Goal: Task Accomplishment & Management: Use online tool/utility

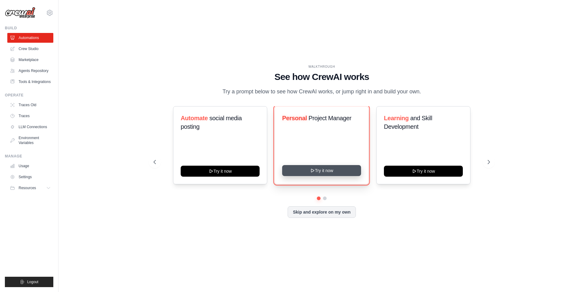
click at [328, 175] on button "Try it now" at bounding box center [321, 170] width 79 height 11
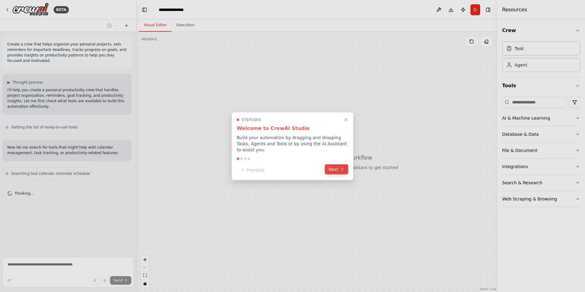
click at [337, 167] on button "Next" at bounding box center [336, 169] width 23 height 10
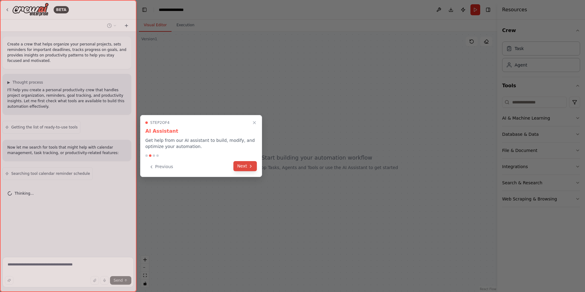
click at [244, 167] on button "Next" at bounding box center [245, 166] width 23 height 10
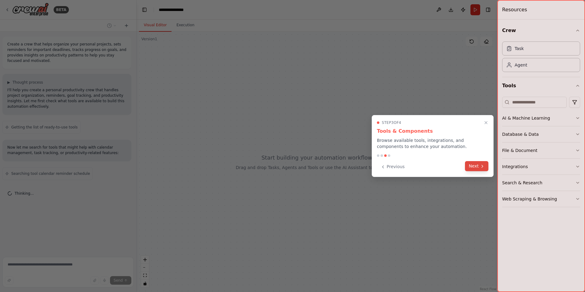
click at [475, 166] on button "Next" at bounding box center [476, 166] width 23 height 10
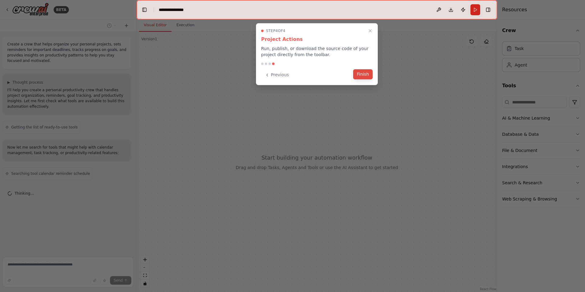
click at [362, 72] on button "Finish" at bounding box center [363, 74] width 20 height 10
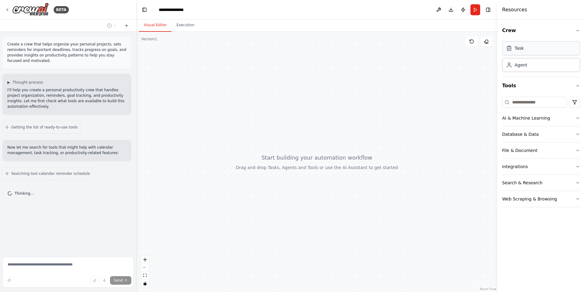
click at [537, 52] on div "Task" at bounding box center [542, 48] width 78 height 14
click at [531, 67] on div "Agent" at bounding box center [542, 65] width 78 height 14
click at [577, 151] on icon "button" at bounding box center [578, 150] width 5 height 5
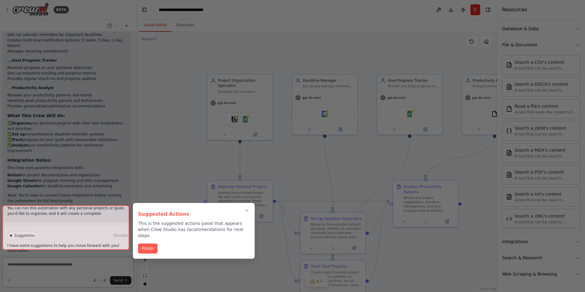
scroll to position [646, 0]
click at [72, 240] on div at bounding box center [65, 227] width 127 height 45
click at [50, 238] on div at bounding box center [65, 227] width 127 height 45
click at [178, 231] on p "This is the suggested actions panel that appears when Crew Studio has recommend…" at bounding box center [194, 229] width 112 height 18
click at [164, 97] on div at bounding box center [292, 146] width 585 height 292
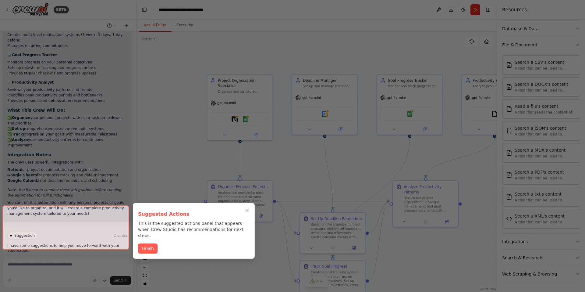
click at [246, 89] on div at bounding box center [292, 146] width 585 height 292
click at [62, 241] on div at bounding box center [65, 227] width 127 height 45
click at [165, 58] on div at bounding box center [292, 146] width 585 height 292
click at [194, 224] on p "This is the suggested actions panel that appears when Crew Studio has recommend…" at bounding box center [194, 229] width 112 height 18
click at [153, 243] on button "Finish" at bounding box center [148, 248] width 20 height 10
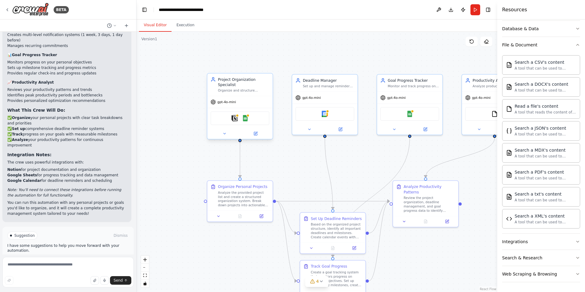
click at [250, 97] on div "gpt-4o-mini" at bounding box center [239, 102] width 65 height 12
click at [254, 132] on icon at bounding box center [255, 133] width 3 height 3
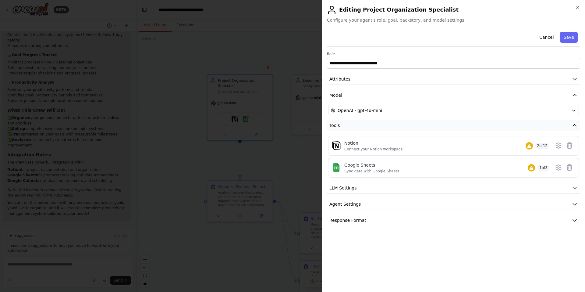
click at [335, 126] on span "Tools" at bounding box center [335, 125] width 11 height 6
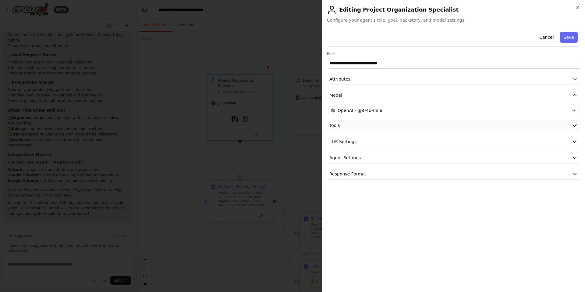
click at [335, 126] on span "Tools" at bounding box center [335, 125] width 11 height 6
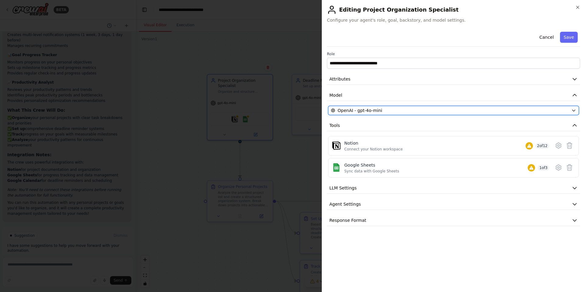
click at [415, 110] on div "OpenAI - gpt-4o-mini" at bounding box center [450, 110] width 238 height 6
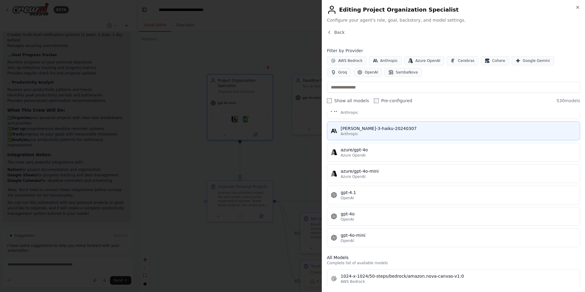
scroll to position [0, 0]
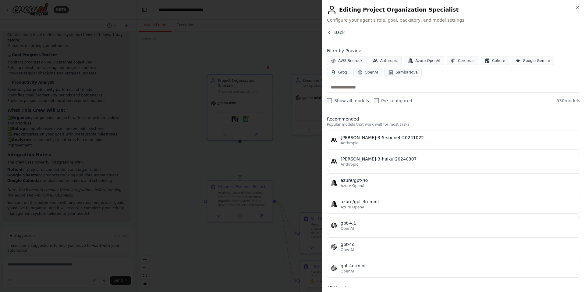
click at [426, 73] on div "AWS Bedrock Anthropic Azure OpenAI Cerebras Cohere Google Gemini Groq OpenAI Sa…" at bounding box center [453, 66] width 253 height 21
click at [365, 71] on span "OpenAI" at bounding box center [371, 72] width 13 height 5
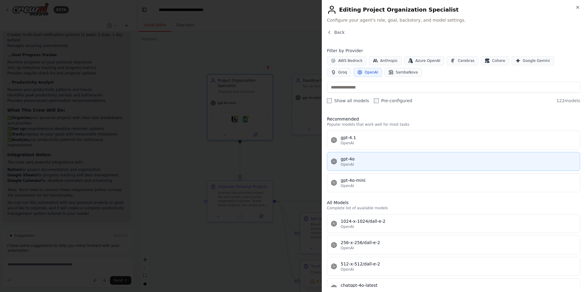
click at [371, 161] on div "gpt-4o" at bounding box center [459, 159] width 236 height 6
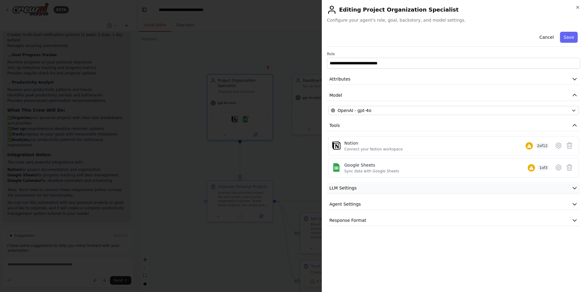
click at [400, 189] on button "LLM Settings" at bounding box center [453, 187] width 253 height 11
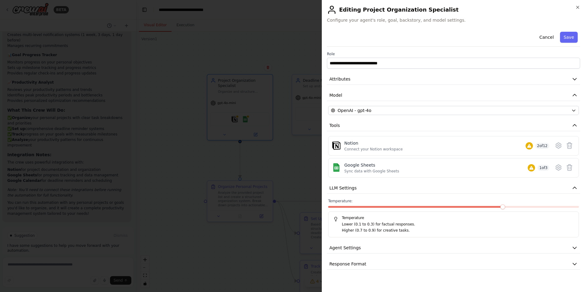
click at [415, 208] on div at bounding box center [453, 208] width 251 height 4
click at [395, 207] on span at bounding box center [365, 207] width 75 height 2
click at [378, 206] on span at bounding box center [353, 207] width 50 height 2
click at [346, 207] on span at bounding box center [340, 207] width 25 height 2
click at [345, 248] on span "Agent Settings" at bounding box center [345, 248] width 31 height 6
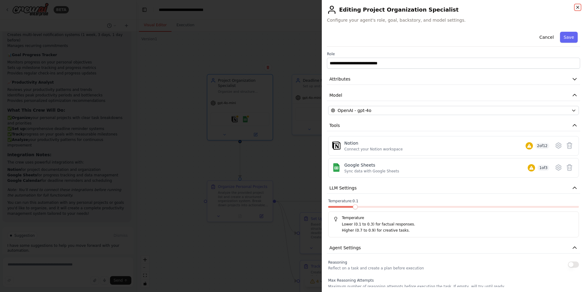
click at [576, 6] on icon "button" at bounding box center [578, 7] width 5 height 5
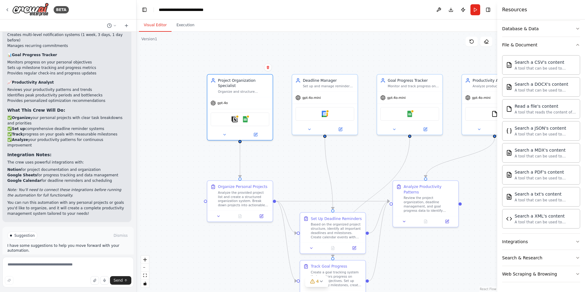
click at [220, 270] on div ".deletable-edge-delete-btn { width: 20px; height: 20px; border: 0px solid #ffff…" at bounding box center [317, 162] width 361 height 260
click at [236, 190] on div "Analyze the provided project list and create a structured organization system. …" at bounding box center [244, 197] width 52 height 17
click at [262, 218] on div at bounding box center [239, 214] width 65 height 11
click at [242, 198] on div "Analyze the provided project list and create a structured organization system. …" at bounding box center [244, 197] width 52 height 17
click at [241, 187] on div "Organize Personal Projects" at bounding box center [242, 185] width 49 height 5
